Goal: Transaction & Acquisition: Download file/media

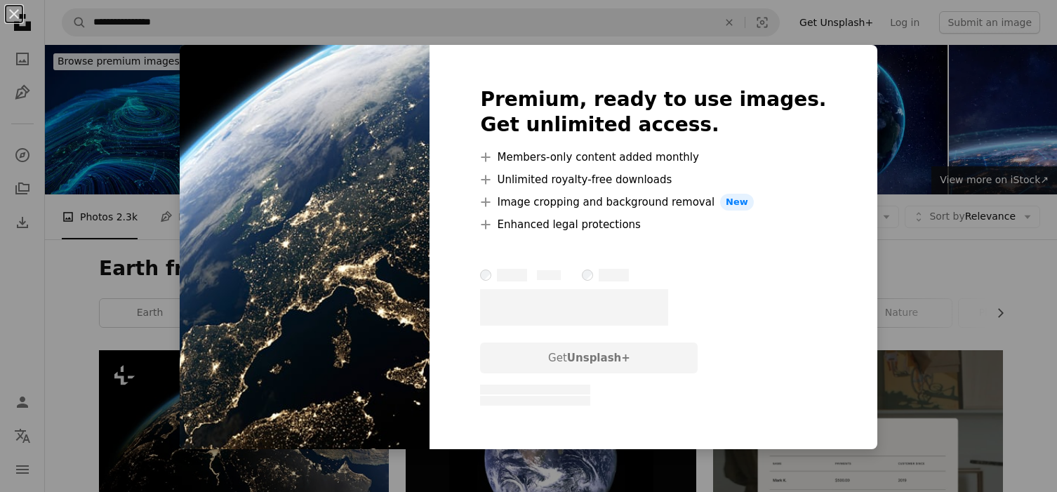
scroll to position [2257, 0]
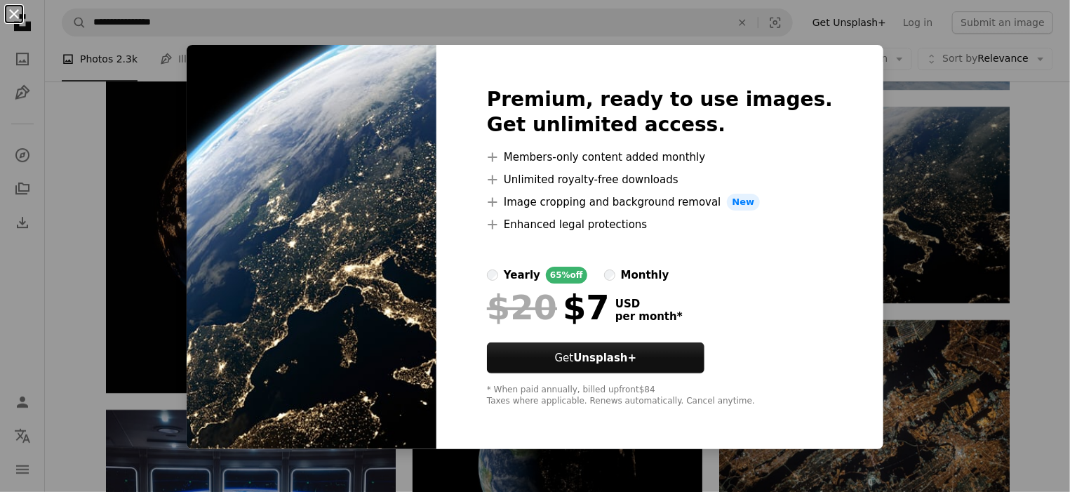
click at [15, 13] on button "An X shape" at bounding box center [14, 14] width 17 height 17
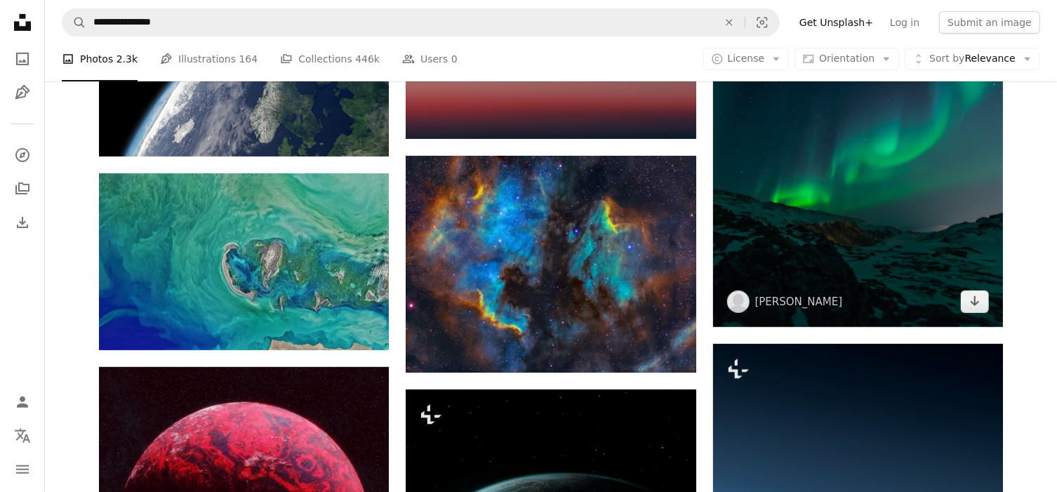
scroll to position [3222, 0]
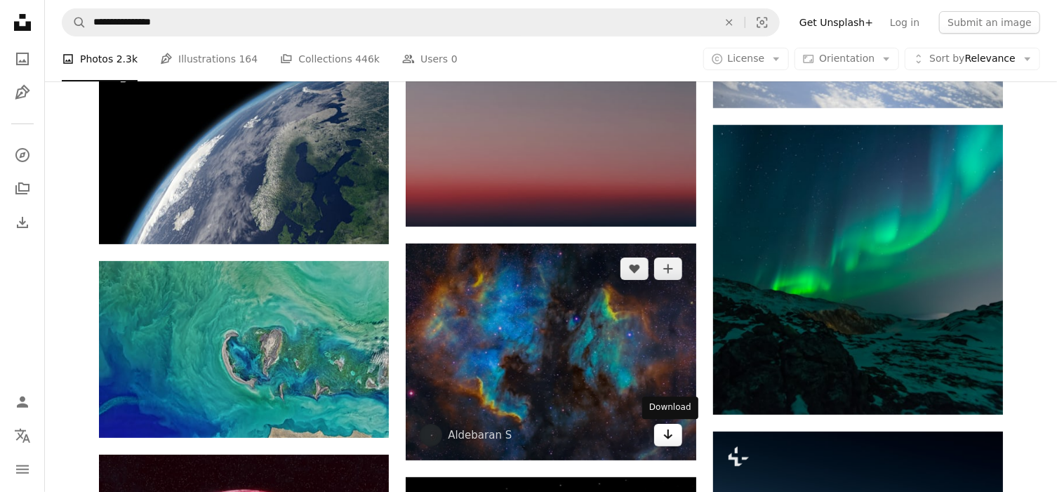
click at [667, 439] on icon "Arrow pointing down" at bounding box center [668, 434] width 11 height 17
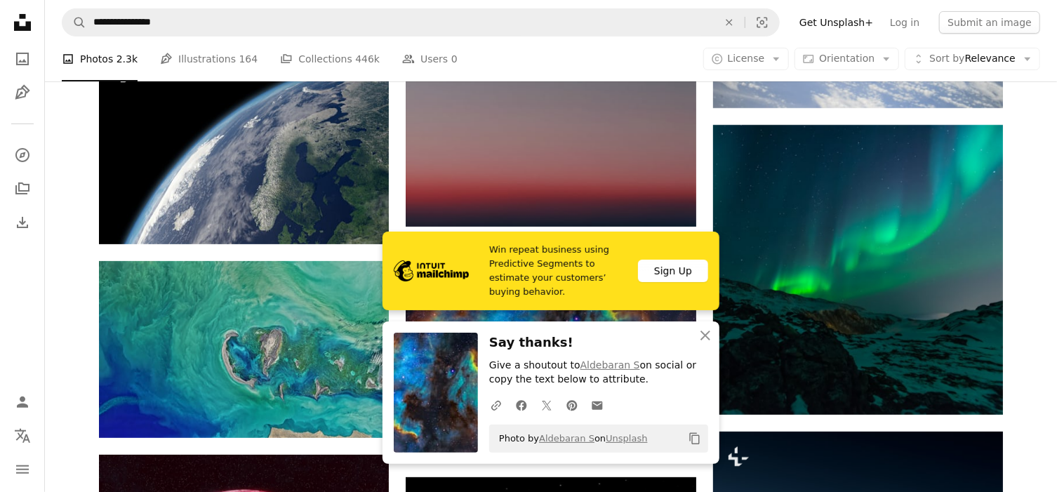
scroll to position [3485, 0]
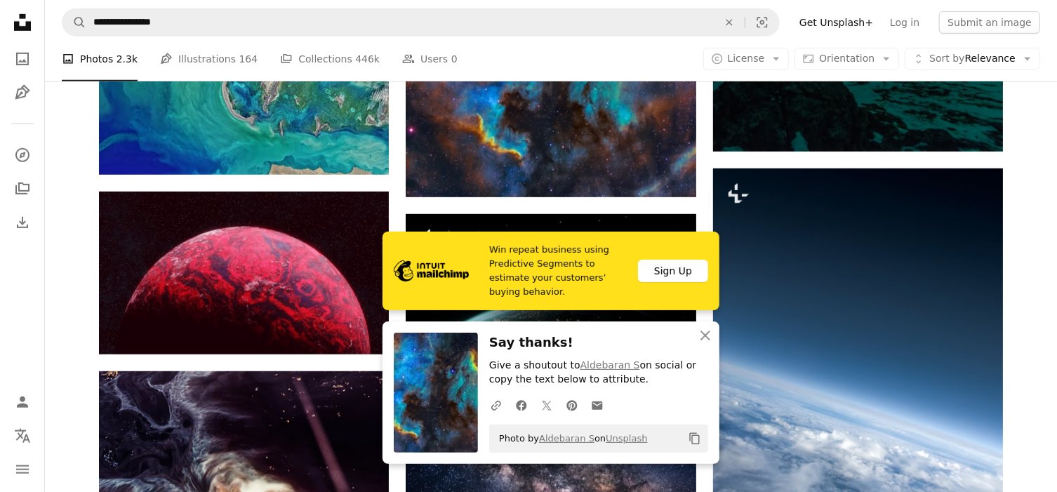
click at [1044, 342] on div "Plus sign for Unsplash+ A heart A plus sign Unsplash+ Community For Unsplash+ A…" at bounding box center [551, 46] width 1012 height 6363
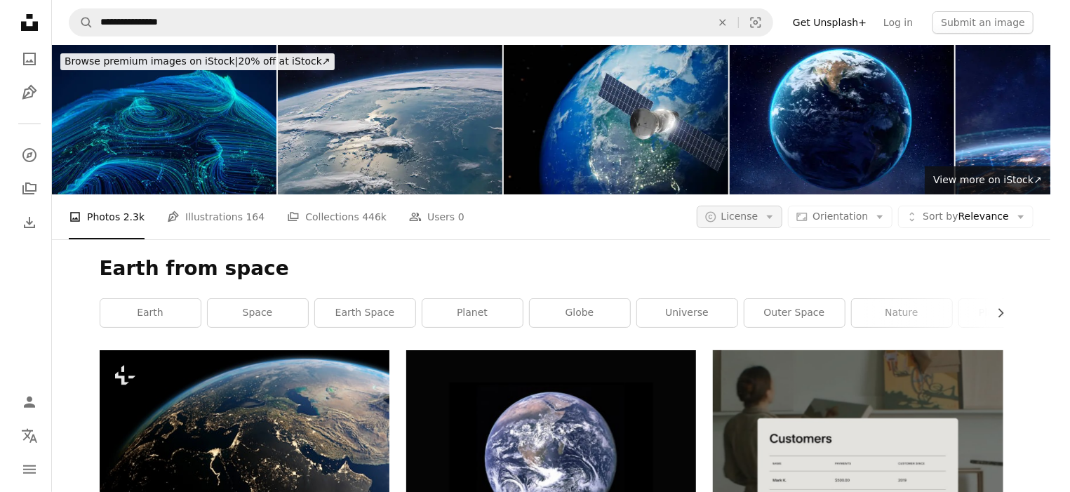
scroll to position [0, 0]
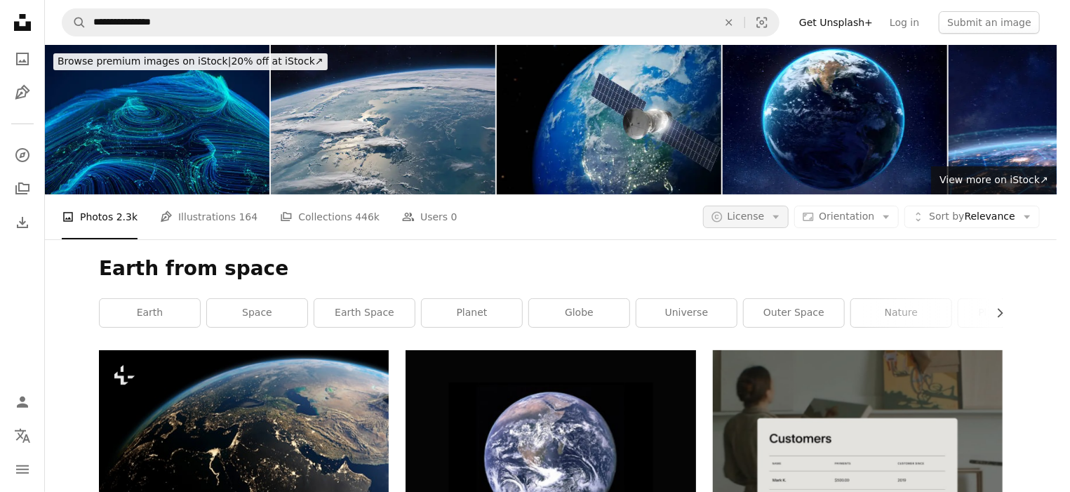
click at [783, 211] on icon "Arrow down" at bounding box center [776, 217] width 13 height 13
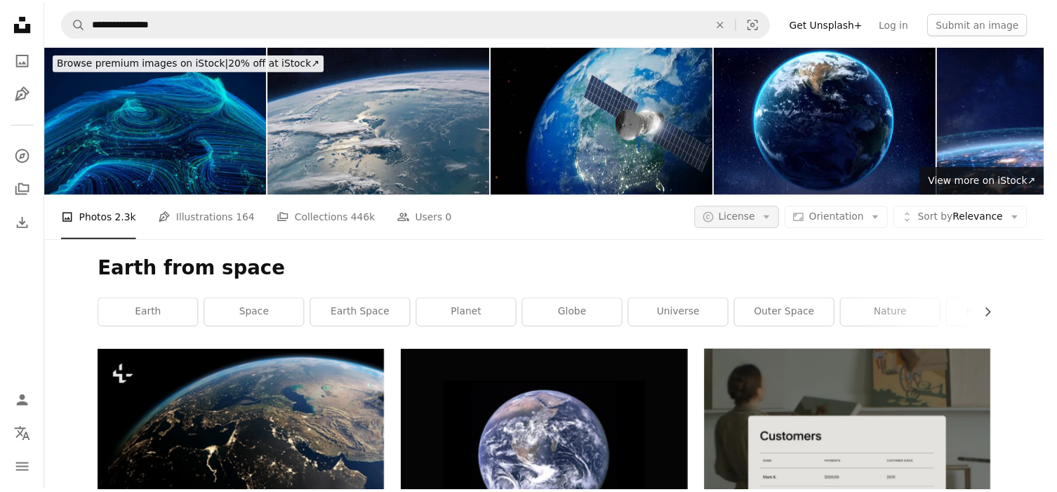
scroll to position [13225, 0]
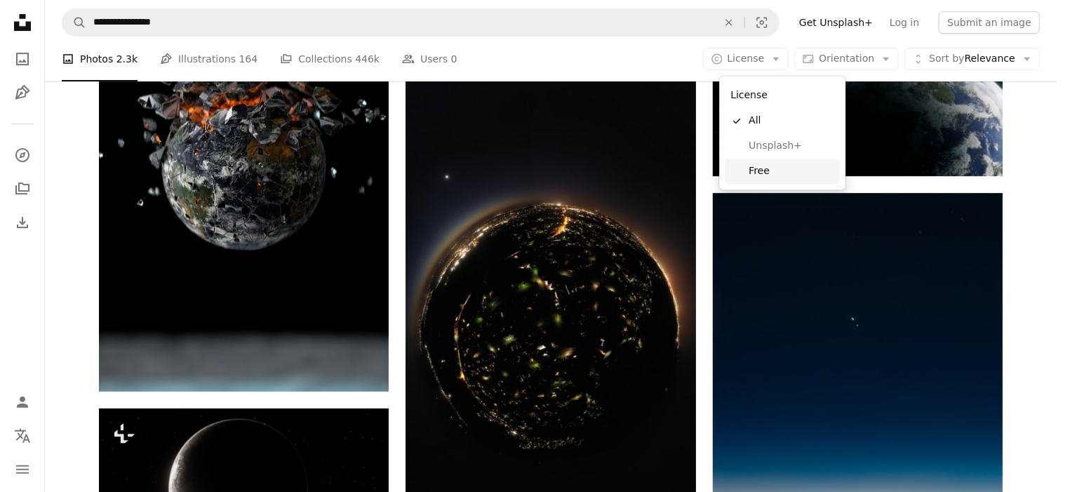
click at [784, 173] on span "Free" at bounding box center [792, 171] width 86 height 14
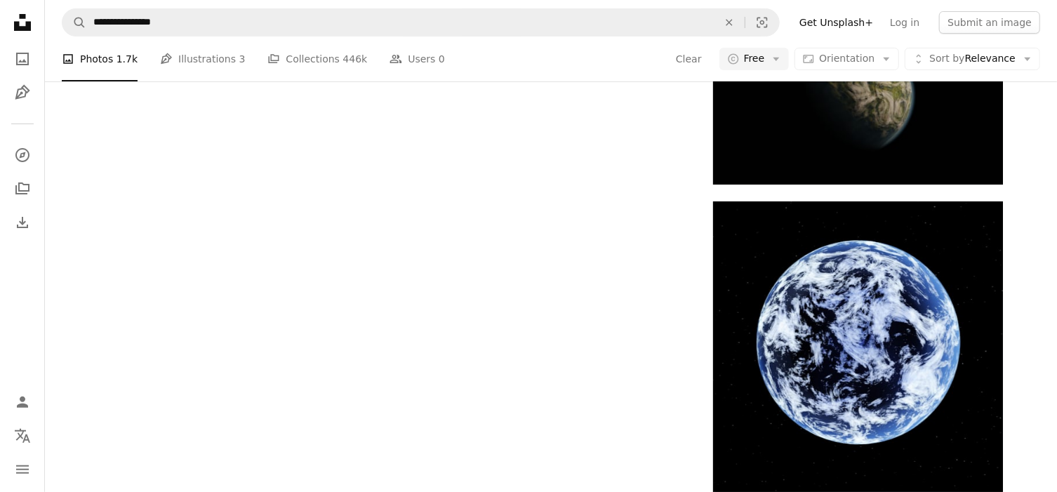
scroll to position [3246, 0]
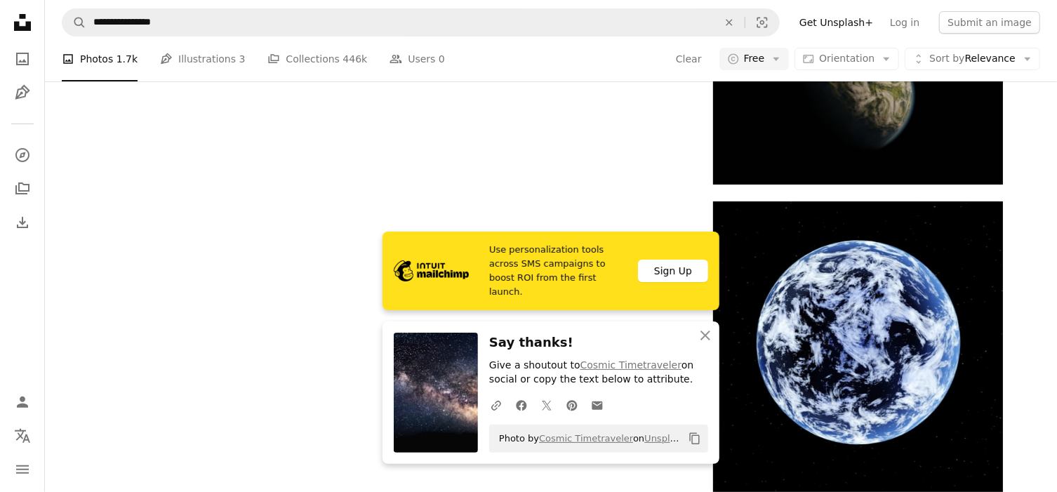
click at [703, 333] on icon "button" at bounding box center [706, 336] width 10 height 10
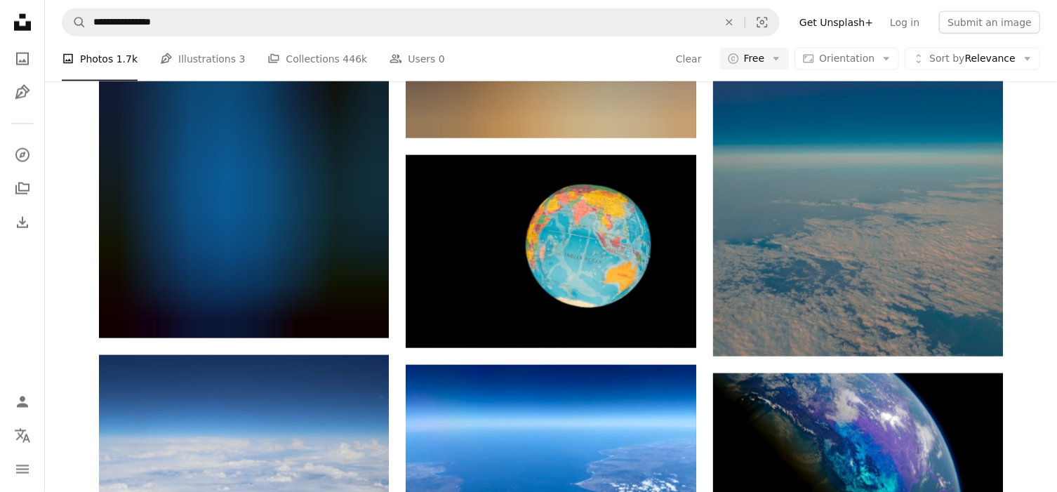
scroll to position [13776, 0]
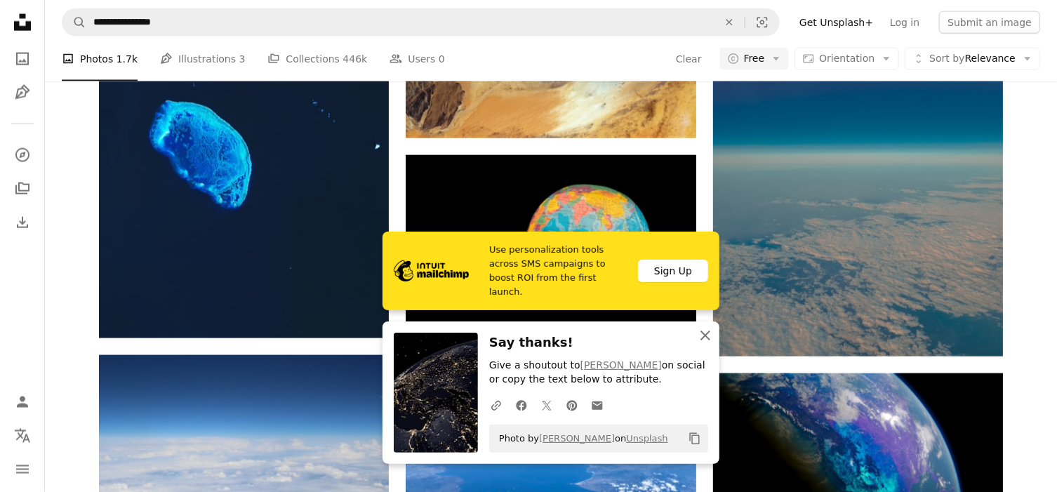
click at [701, 331] on icon "button" at bounding box center [706, 336] width 10 height 10
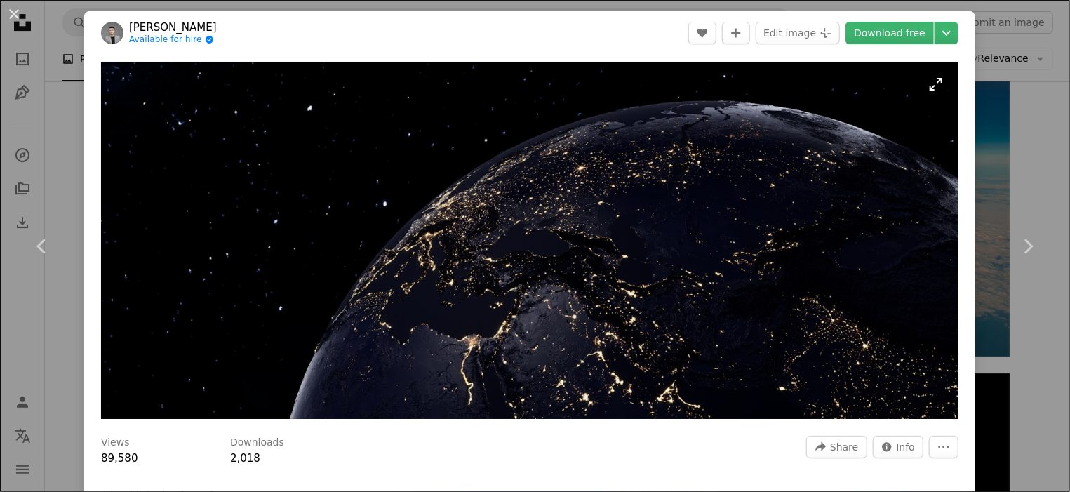
scroll to position [263, 0]
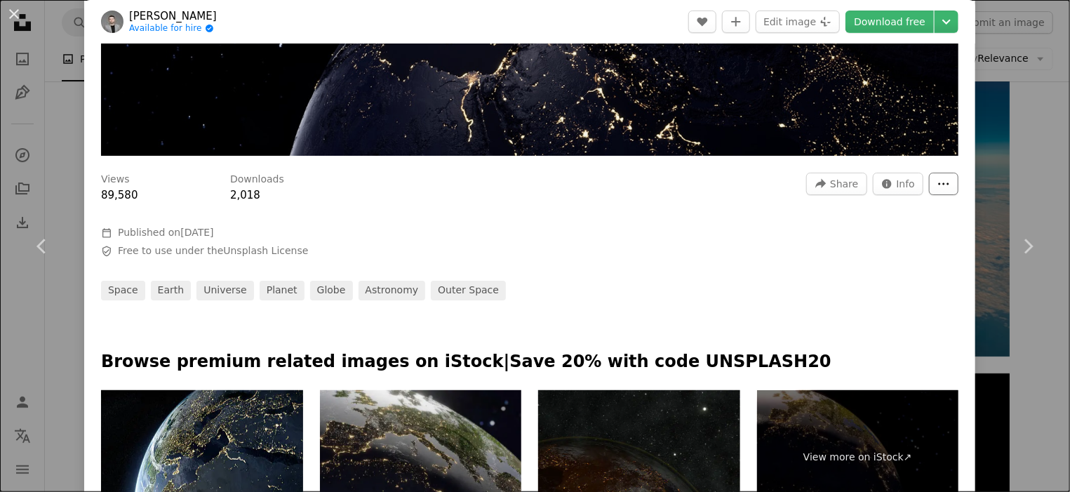
click at [938, 178] on icon "More Actions" at bounding box center [944, 184] width 13 height 13
click at [646, 285] on dialog "An X shape Chevron left Chevron right [PERSON_NAME] Available for hire A checkm…" at bounding box center [535, 246] width 1070 height 492
click at [936, 18] on icon "Chevron down" at bounding box center [947, 21] width 22 height 17
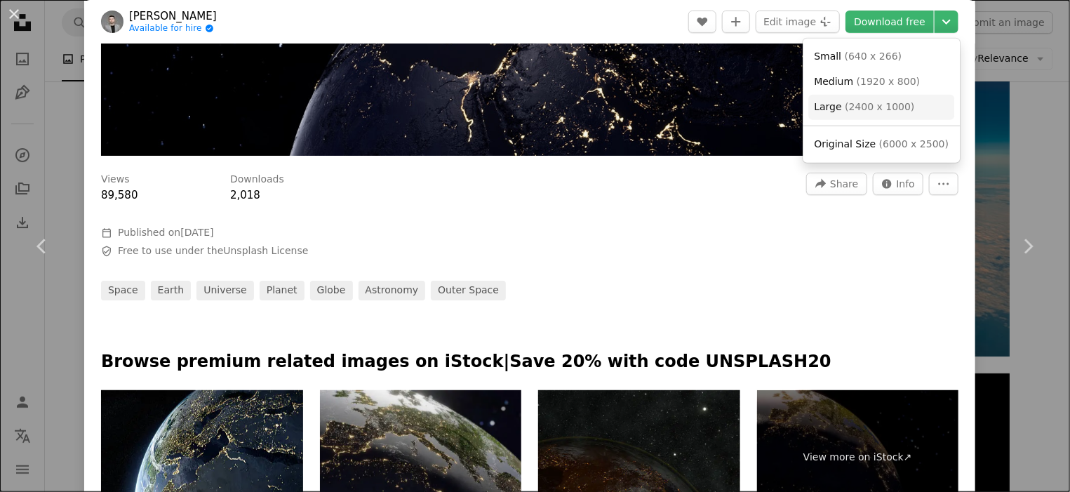
click at [906, 105] on link "Large ( 2400 x 1000 )" at bounding box center [882, 107] width 146 height 25
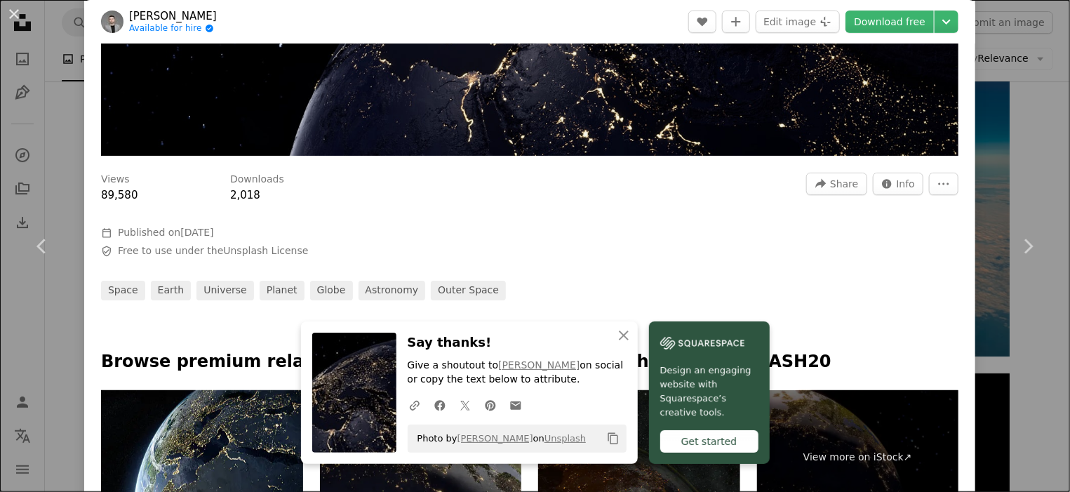
click at [504, 187] on div "Views 89,580 Downloads 2,018 A forward-right arrow Share Info icon Info More Ac…" at bounding box center [530, 188] width 858 height 31
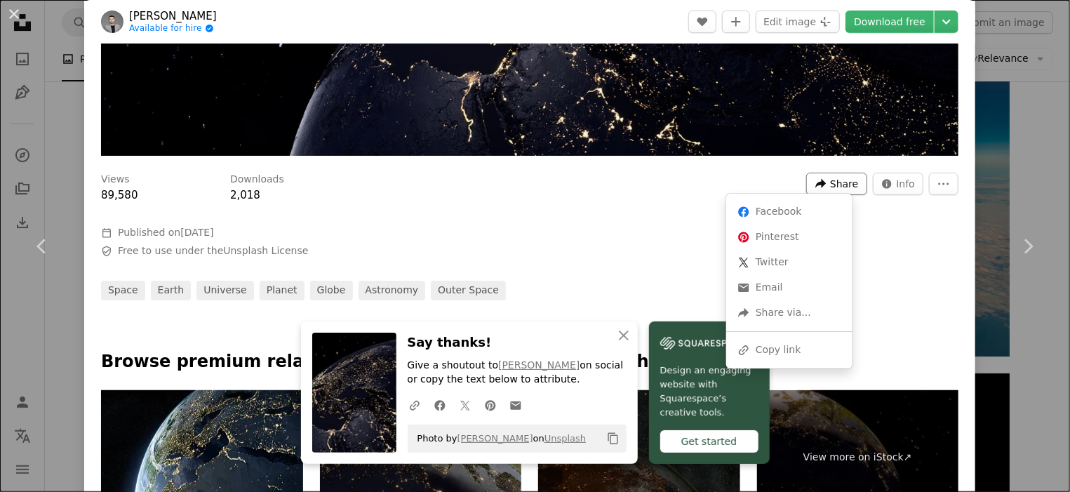
click at [815, 182] on icon "A forward-right arrow" at bounding box center [821, 184] width 13 height 13
click at [768, 356] on div "A URL sharing icon (chains) Copy link" at bounding box center [789, 350] width 115 height 25
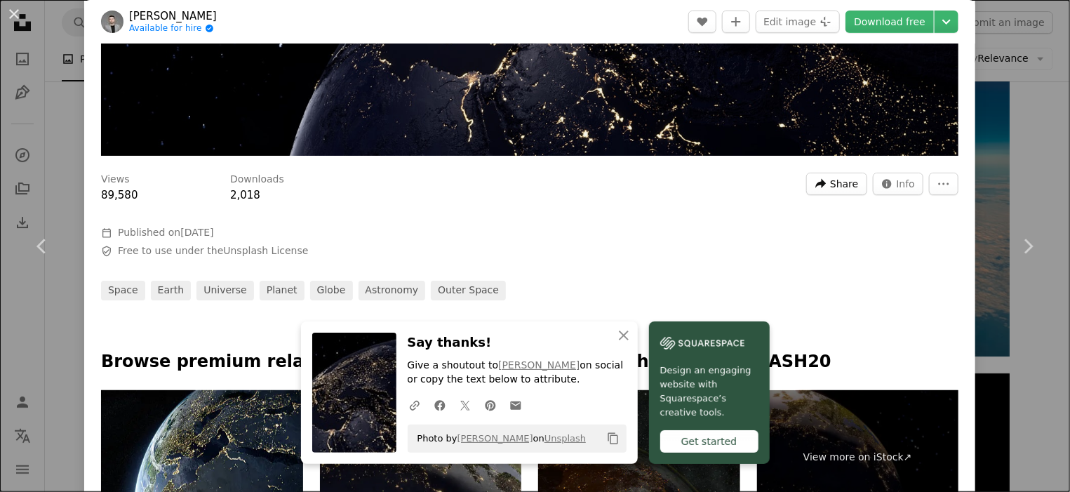
scroll to position [175, 0]
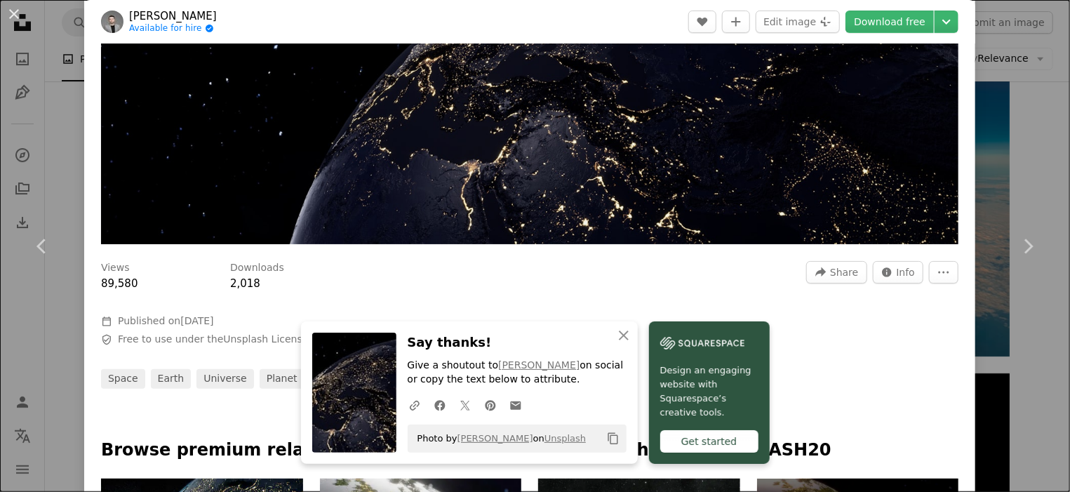
click at [635, 158] on img "Zoom in on this image" at bounding box center [530, 65] width 858 height 357
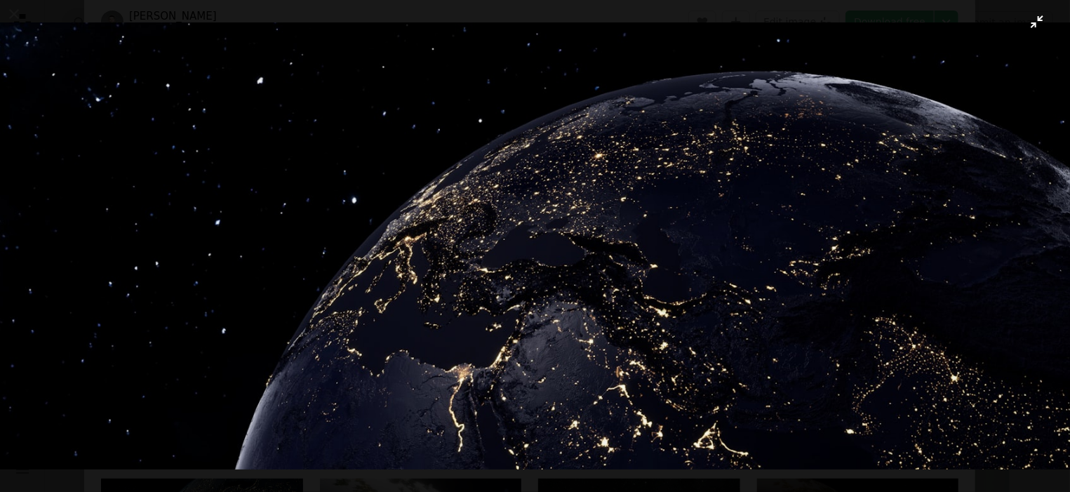
click at [523, 127] on img "Zoom out on this image" at bounding box center [535, 245] width 1072 height 446
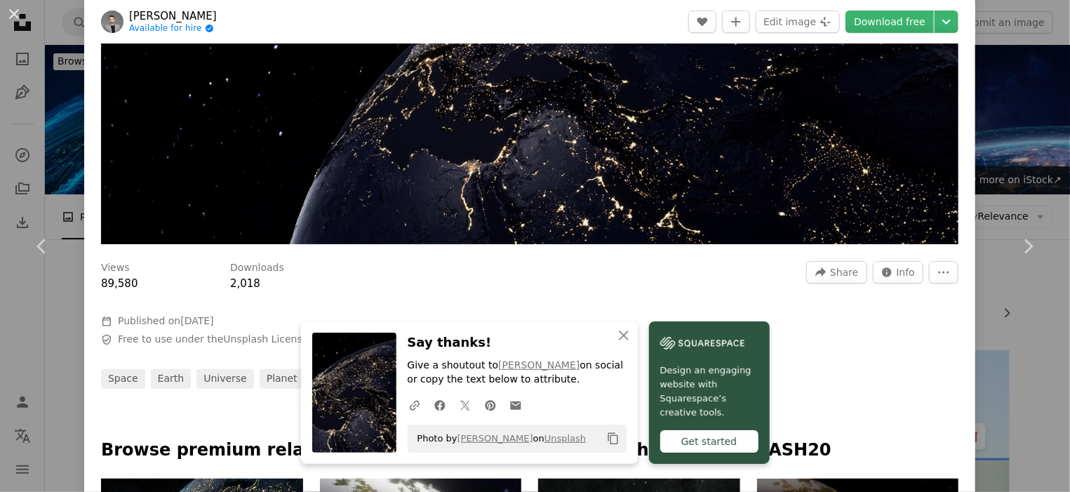
scroll to position [62, 0]
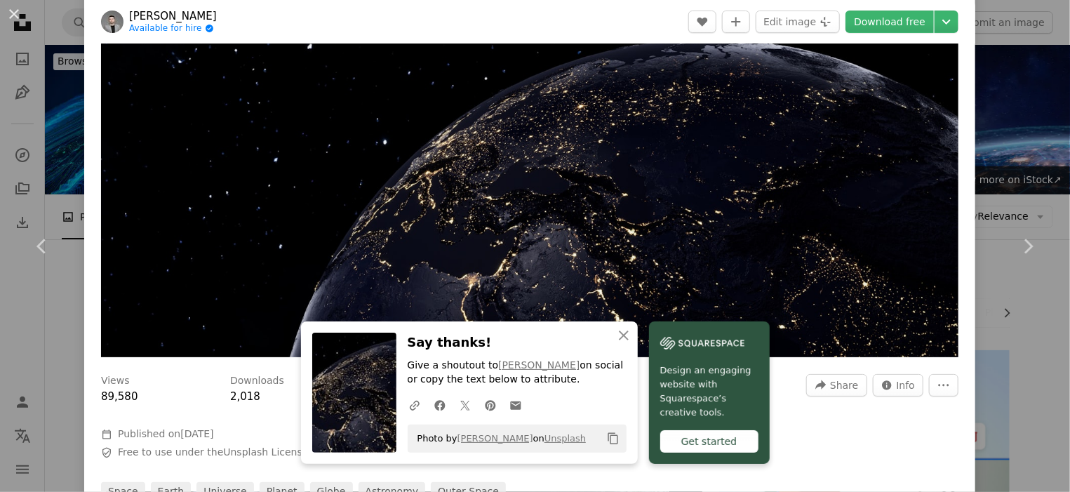
click at [841, 444] on div "Views 89,580 Downloads 2,018 A forward-right arrow Share Info icon Info More Ac…" at bounding box center [529, 433] width 891 height 138
click at [856, 428] on div "Views 89,580 Downloads 2,018 A forward-right arrow Share Info icon Info More Ac…" at bounding box center [529, 433] width 891 height 138
click at [937, 382] on button "More Actions" at bounding box center [943, 385] width 29 height 22
click at [906, 419] on dialog "An X shape Chevron left Chevron right An X shape Close Say thanks! Give a shout…" at bounding box center [535, 246] width 1070 height 492
click at [616, 326] on button "An X shape Close" at bounding box center [624, 335] width 28 height 28
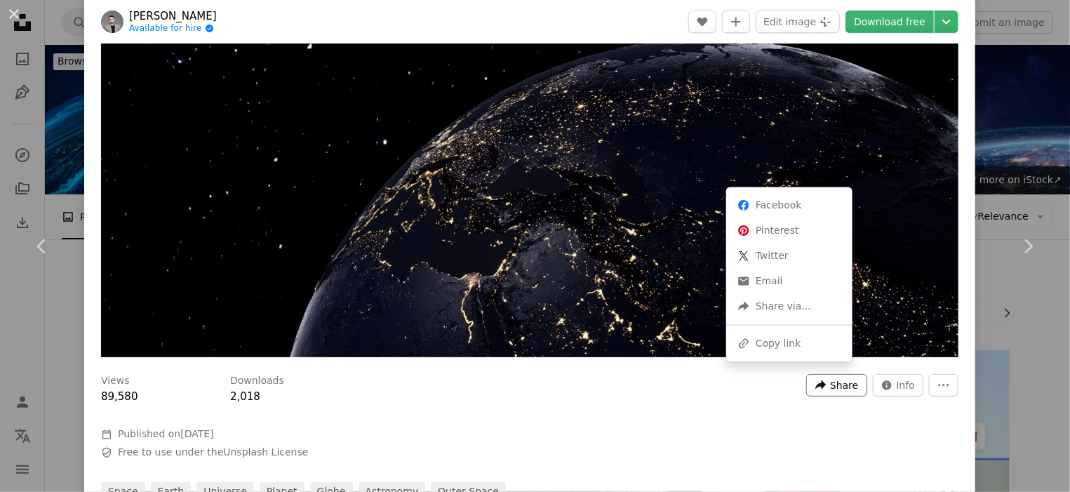
click at [816, 378] on button "A forward-right arrow Share" at bounding box center [837, 385] width 60 height 22
click at [789, 343] on div "A URL sharing icon (chains) Copy link" at bounding box center [789, 343] width 115 height 25
